Goal: Task Accomplishment & Management: Use online tool/utility

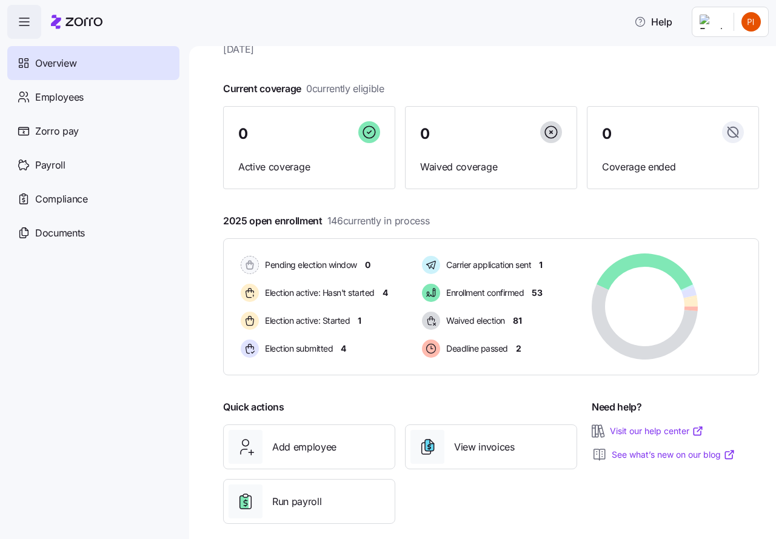
scroll to position [59, 0]
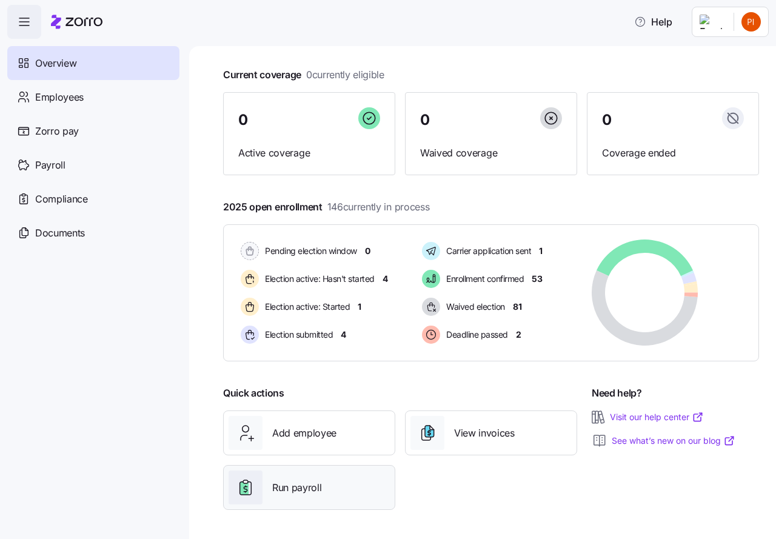
click at [289, 487] on span "Run payroll" at bounding box center [296, 487] width 49 height 15
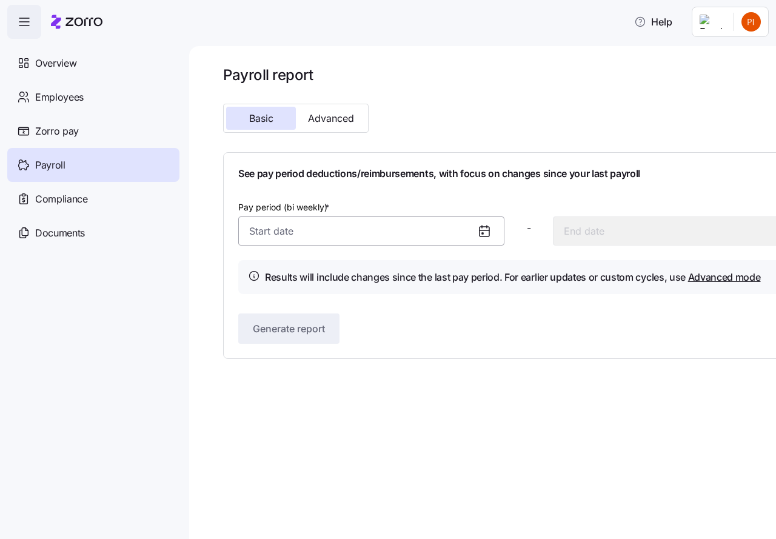
click at [367, 237] on input "Pay period (bi weekly) *" at bounding box center [371, 231] width 266 height 29
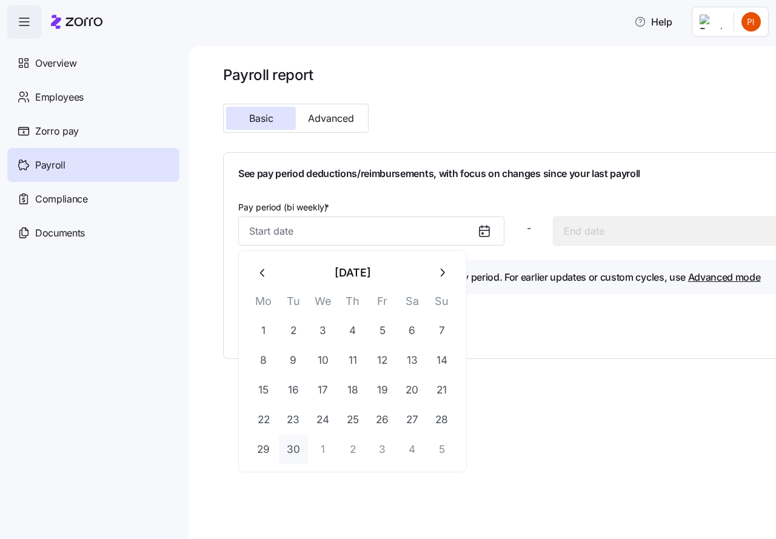
click at [298, 451] on button "30" at bounding box center [293, 449] width 29 height 29
type input "[DATE]"
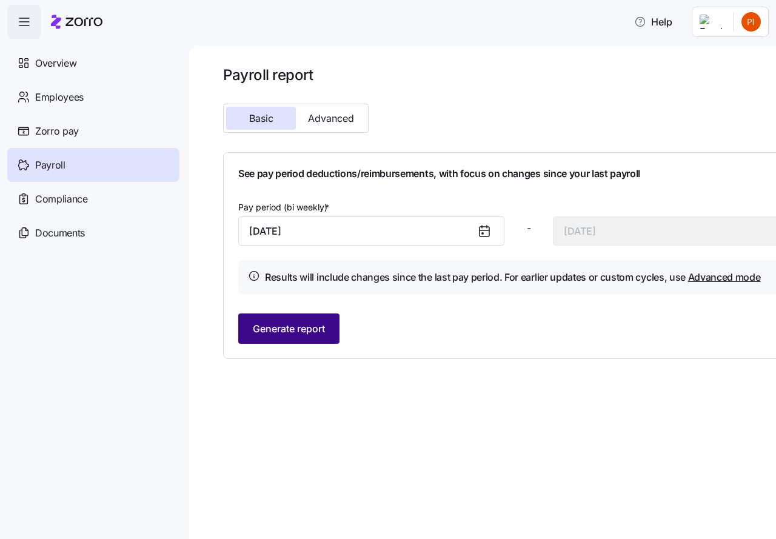
click at [274, 330] on span "Generate report" at bounding box center [289, 329] width 72 height 15
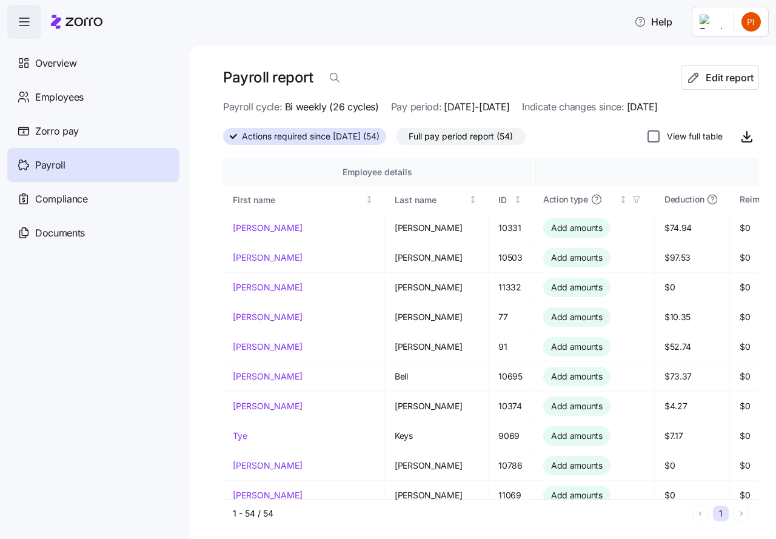
click at [648, 138] on input "View full table" at bounding box center [654, 136] width 12 height 12
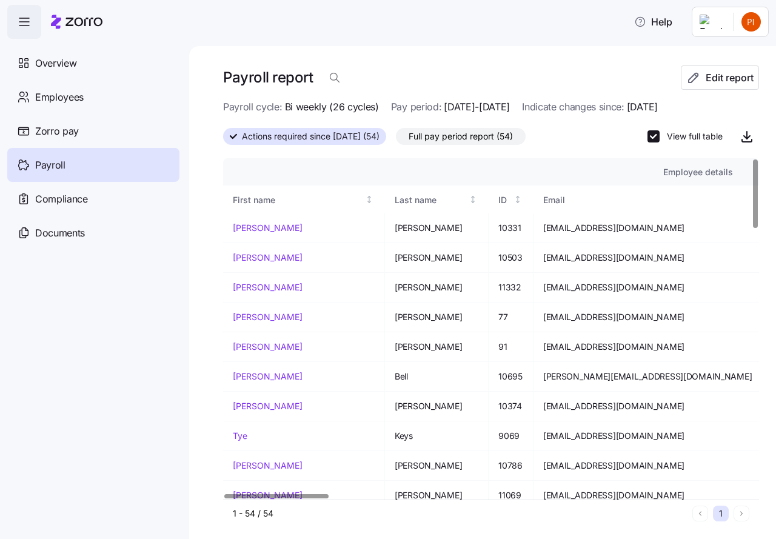
click at [251, 156] on div at bounding box center [491, 154] width 536 height 10
click at [648, 138] on input "View full table" at bounding box center [654, 136] width 12 height 12
checkbox input "false"
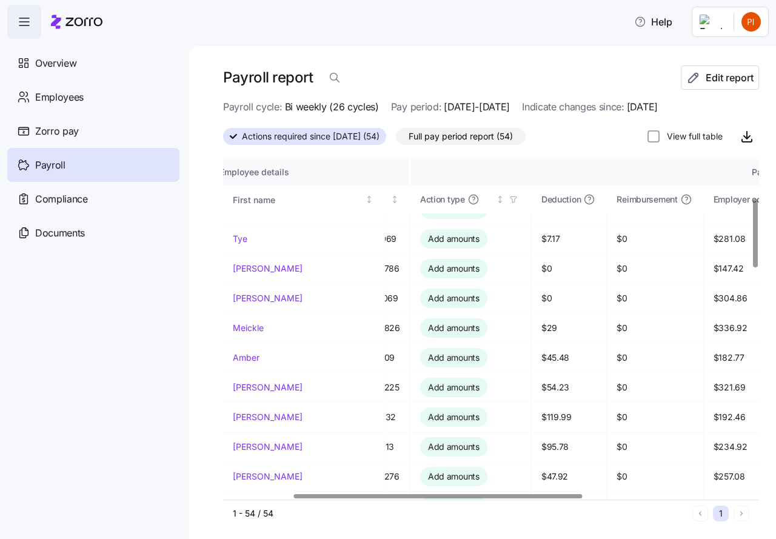
scroll to position [197, 127]
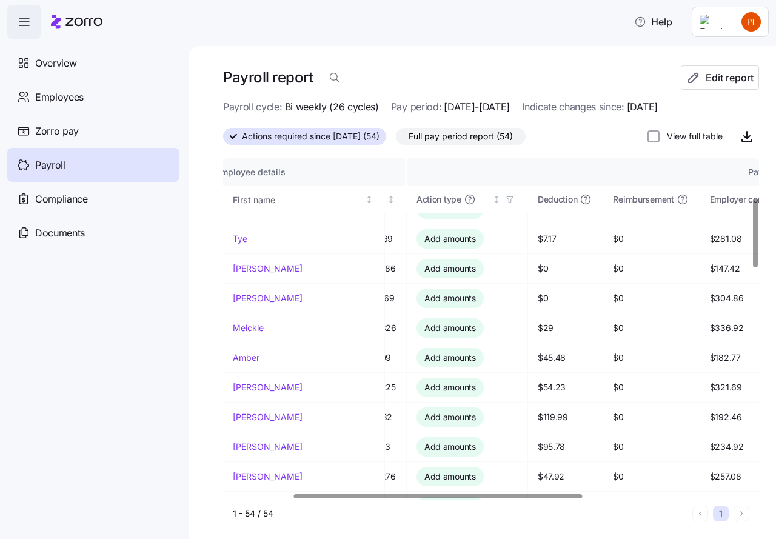
click at [580, 494] on div at bounding box center [438, 496] width 289 height 4
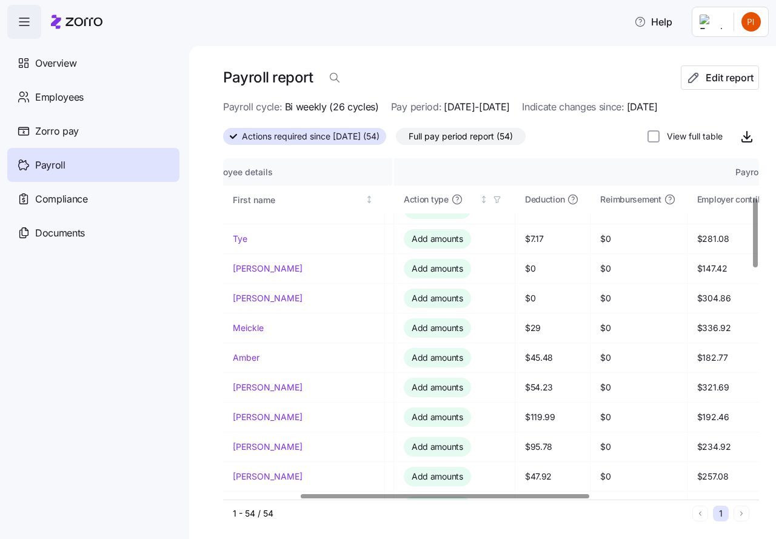
click at [587, 497] on div at bounding box center [445, 496] width 289 height 4
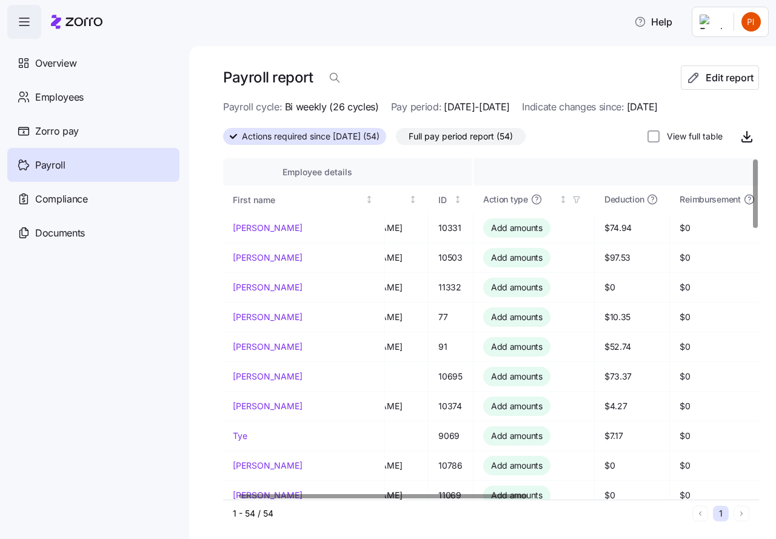
scroll to position [0, 0]
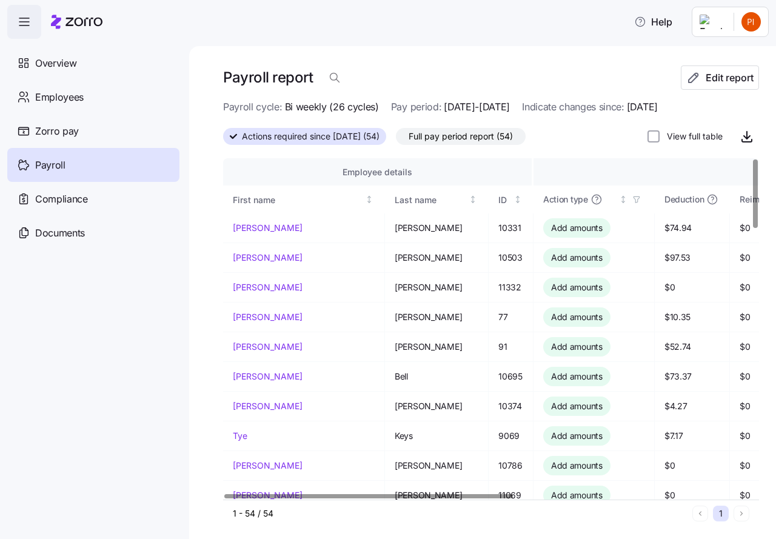
click at [429, 499] on div at bounding box center [368, 496] width 289 height 4
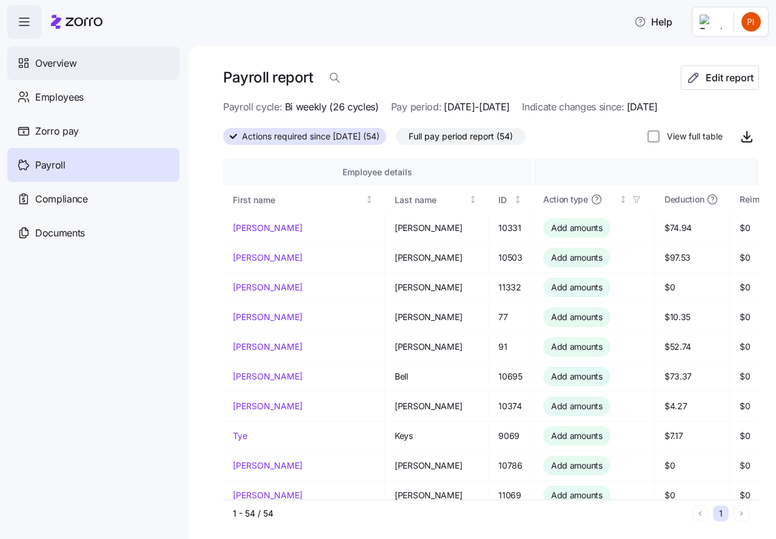
click at [52, 61] on span "Overview" at bounding box center [55, 63] width 41 height 15
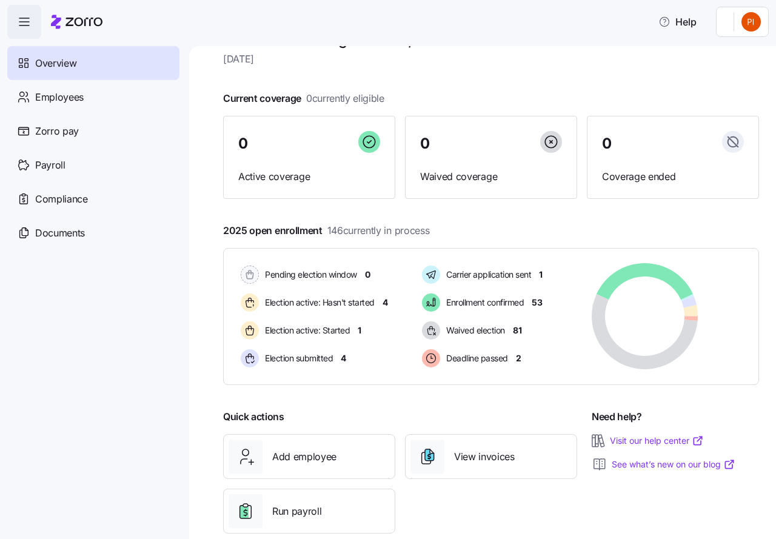
scroll to position [59, 0]
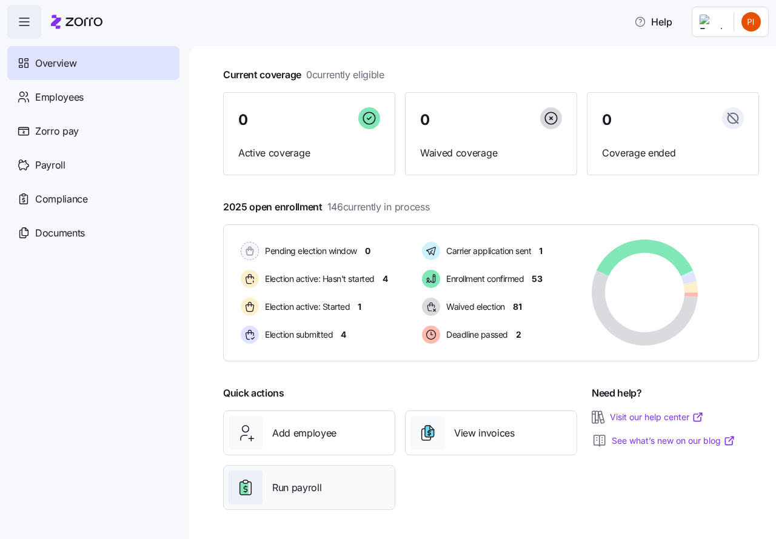
click at [284, 487] on span "Run payroll" at bounding box center [296, 487] width 49 height 15
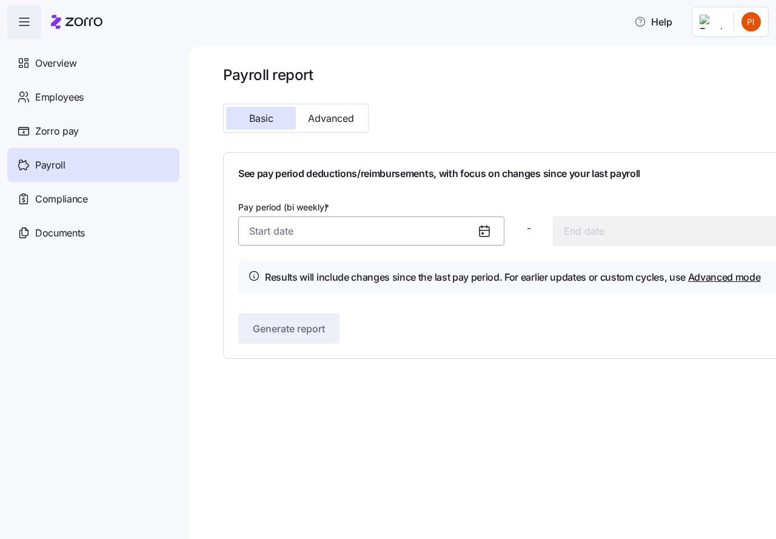
click at [349, 234] on input "Pay period (bi weekly) *" at bounding box center [371, 231] width 266 height 29
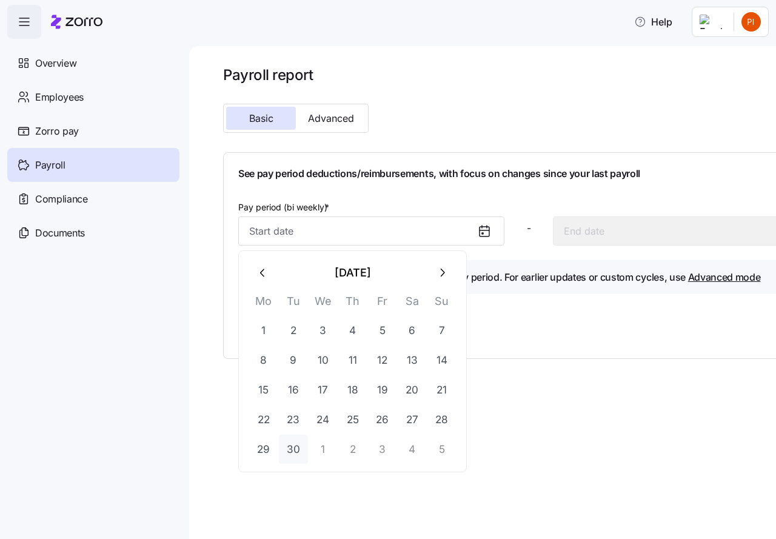
click at [295, 451] on button "30" at bounding box center [293, 449] width 29 height 29
type input "[DATE]"
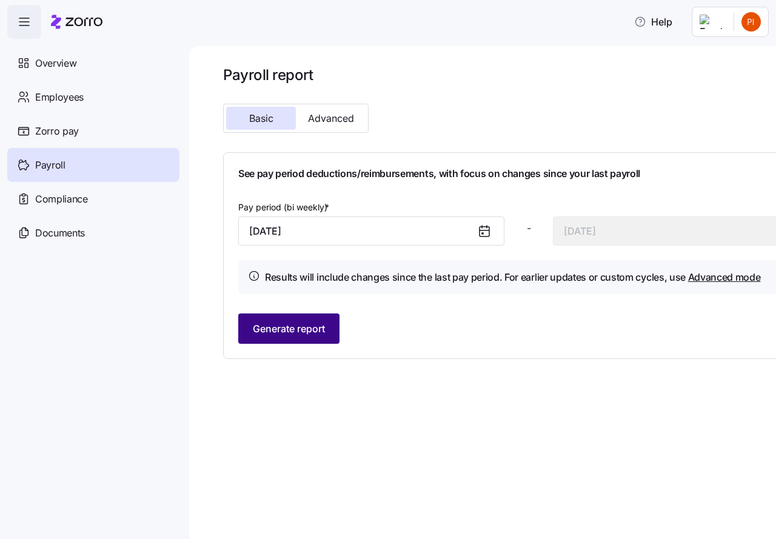
click at [291, 329] on span "Generate report" at bounding box center [289, 329] width 72 height 15
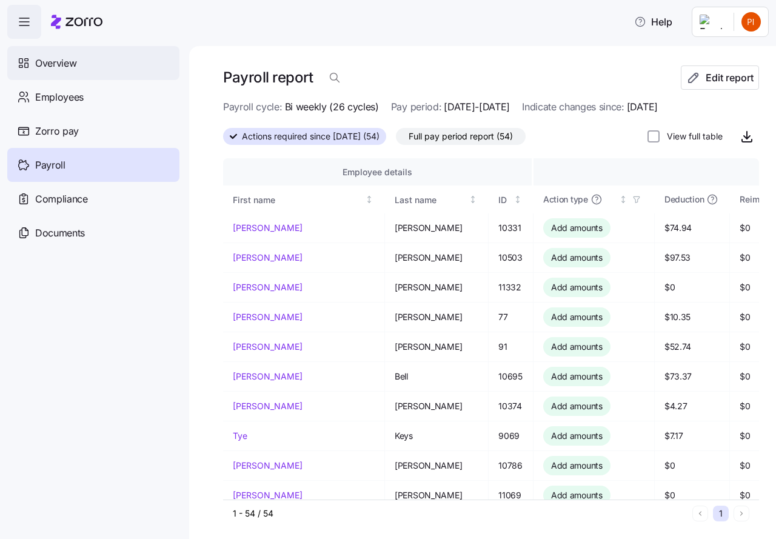
click at [64, 63] on span "Overview" at bounding box center [55, 63] width 41 height 15
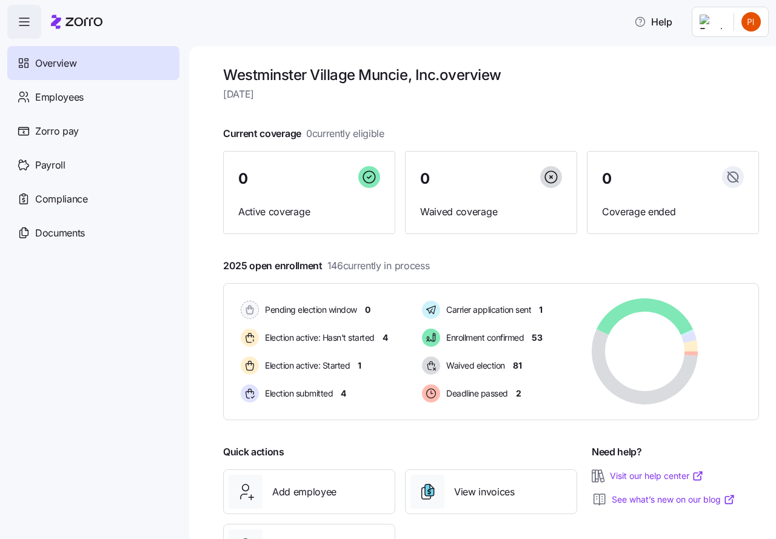
click at [758, 24] on html "Help Overview Employees Zorro pay Payroll Compliance Documents [GEOGRAPHIC_DATA…" at bounding box center [388, 266] width 776 height 532
click at [720, 120] on div "Log out" at bounding box center [702, 122] width 47 height 13
